Goal: Transaction & Acquisition: Purchase product/service

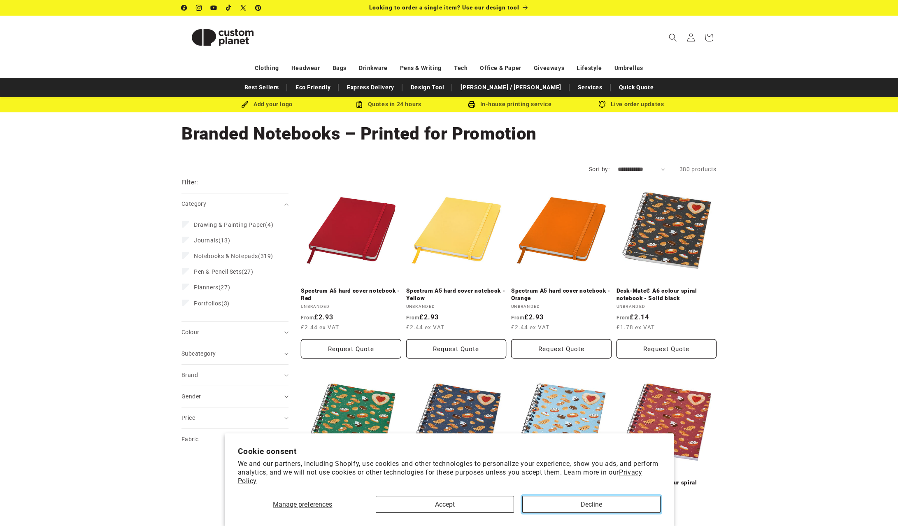
click at [592, 505] on button "Decline" at bounding box center [591, 504] width 138 height 17
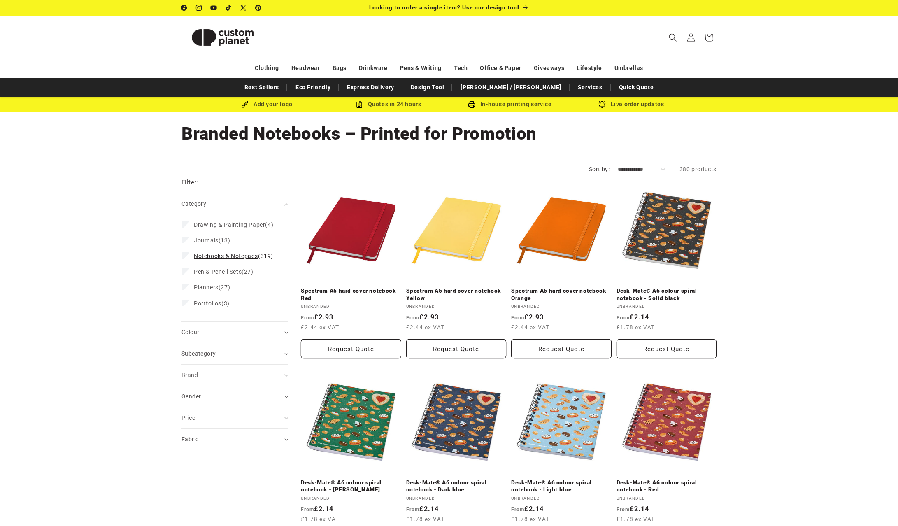
click at [215, 258] on span "Notebooks & Notepads" at bounding box center [226, 256] width 64 height 7
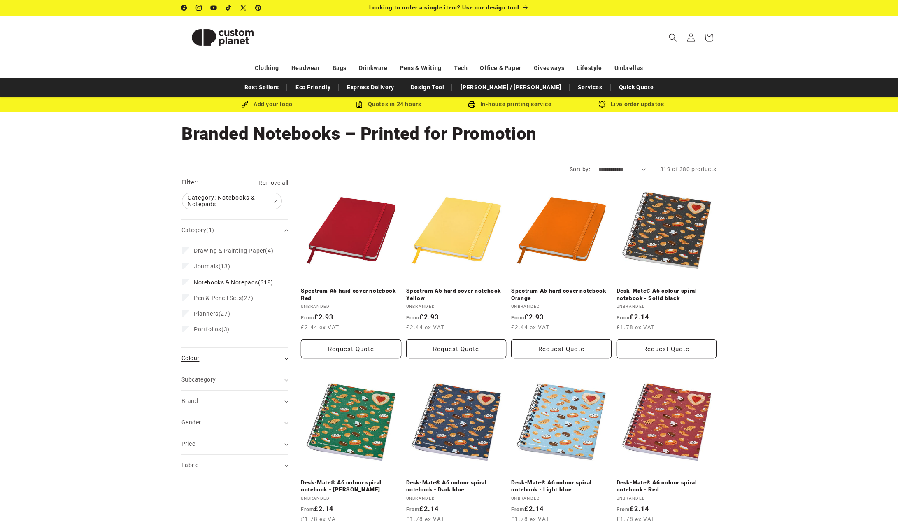
click at [194, 361] on span "Colour (0)" at bounding box center [190, 358] width 18 height 7
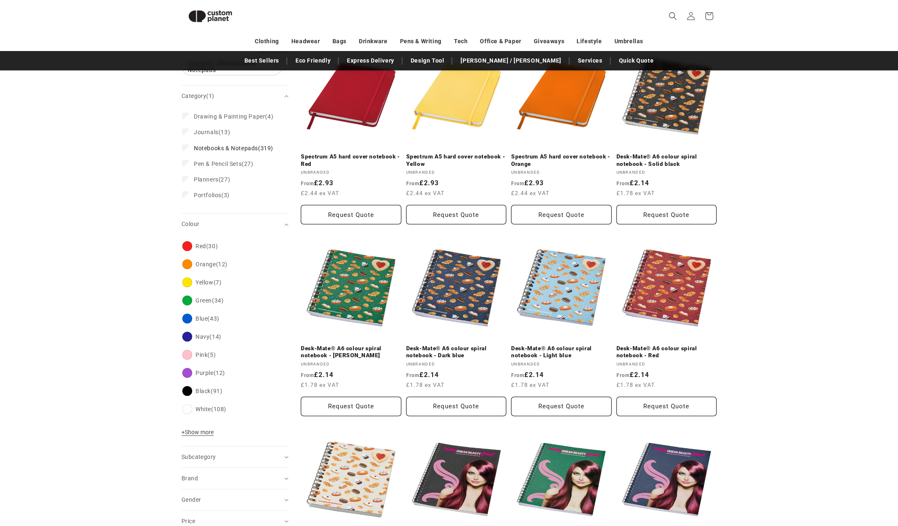
scroll to position [122, 0]
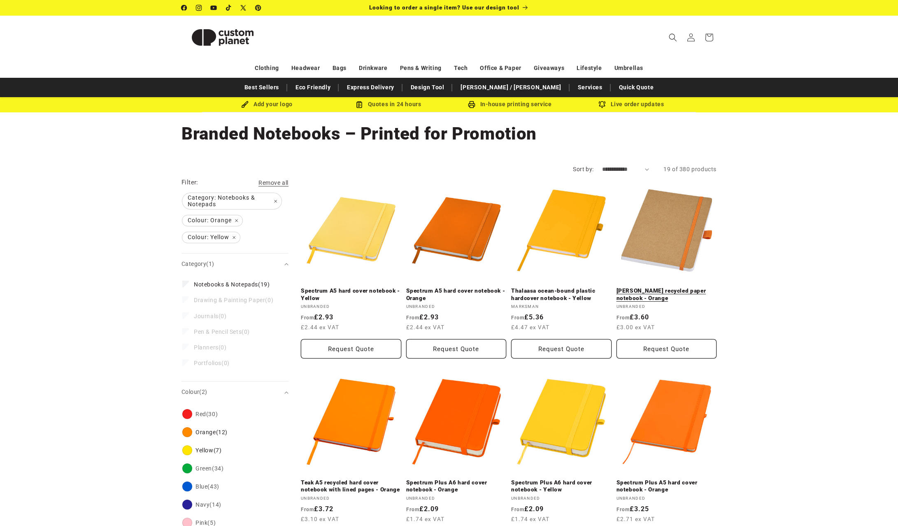
click at [658, 287] on link "[PERSON_NAME] recycled paper notebook - Orange" at bounding box center [666, 294] width 100 height 14
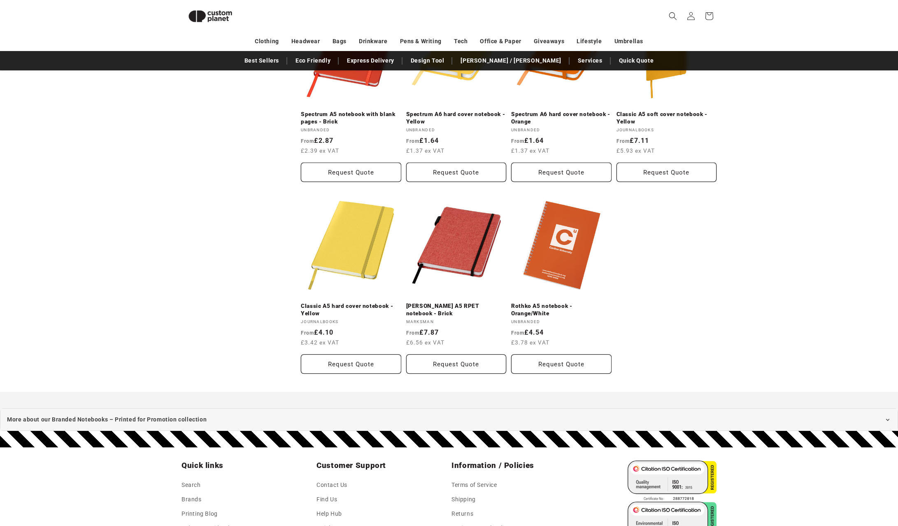
scroll to position [749, 0]
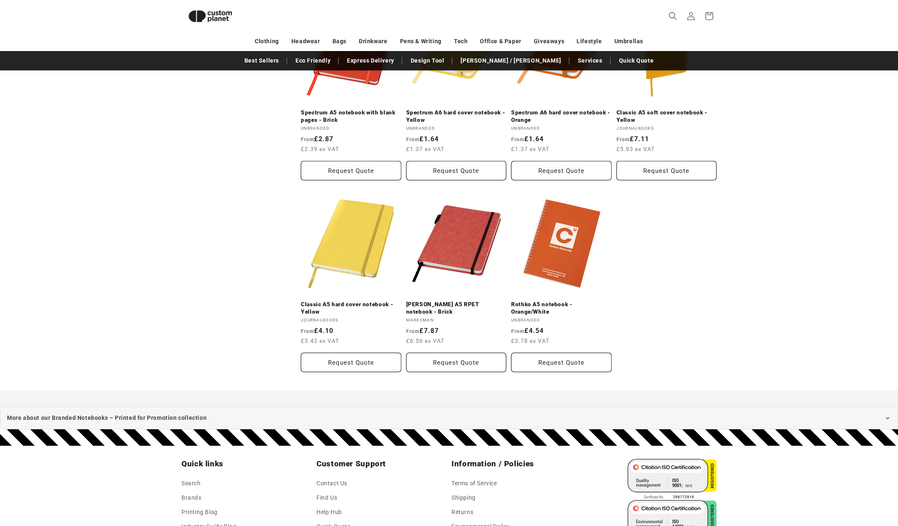
scroll to position [122, 0]
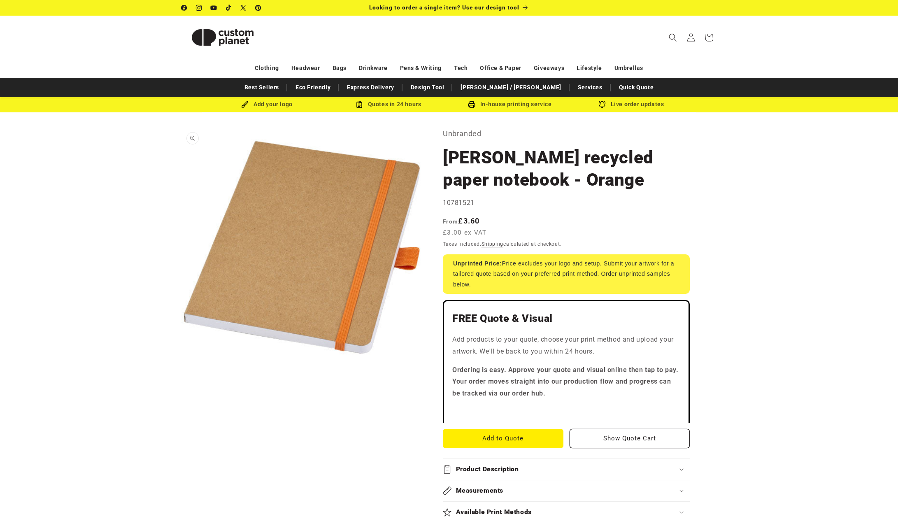
scroll to position [2, 0]
